Goal: Check status: Check status

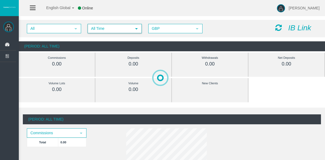
click at [106, 29] on span "All Time" at bounding box center [109, 28] width 43 height 8
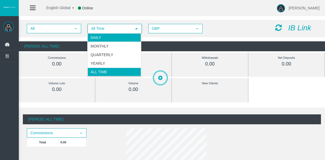
click at [108, 38] on li "Daily" at bounding box center [113, 37] width 53 height 9
